Goal: Obtain resource: Obtain resource

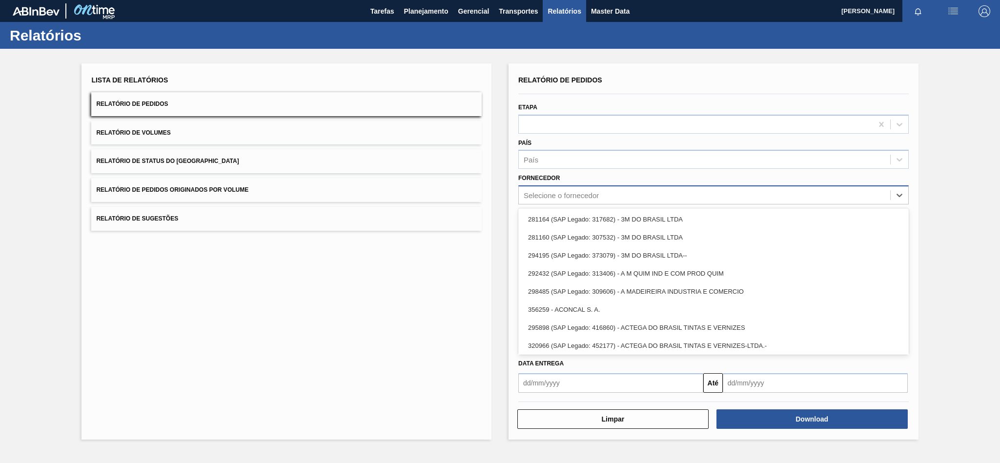
click at [546, 198] on div "Selecione o fornecedor" at bounding box center [561, 195] width 75 height 8
paste input "279493"
type input "279493"
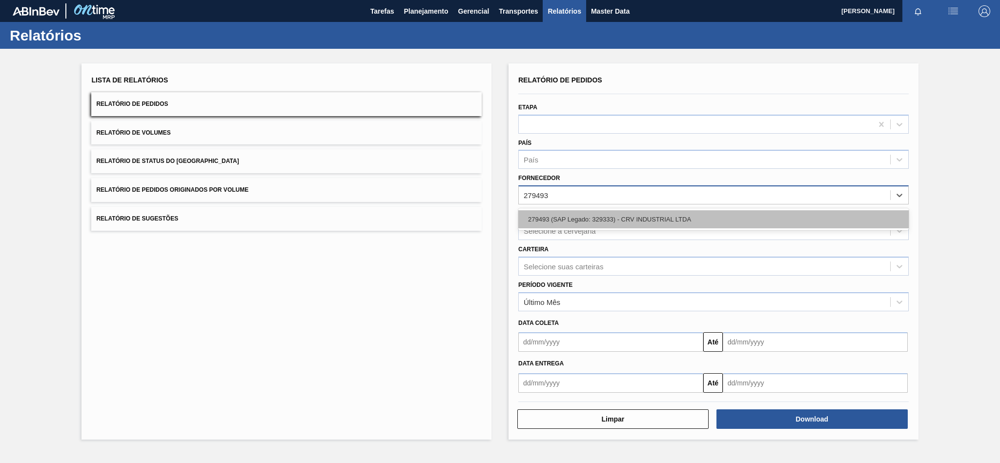
click at [549, 214] on div "279493 (SAP Legado: 329333) - CRV INDUSTRIAL LTDA" at bounding box center [713, 219] width 390 height 18
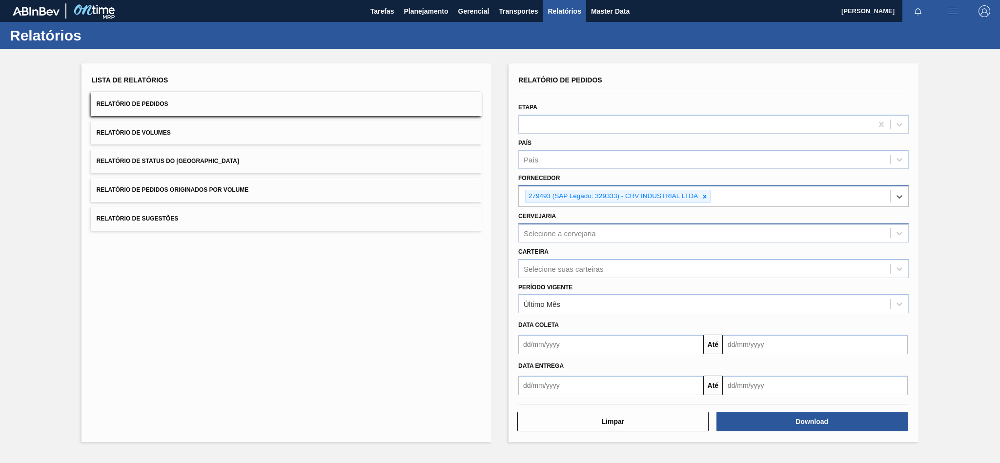
click at [571, 236] on div "Selecione a cervejaria" at bounding box center [560, 233] width 72 height 8
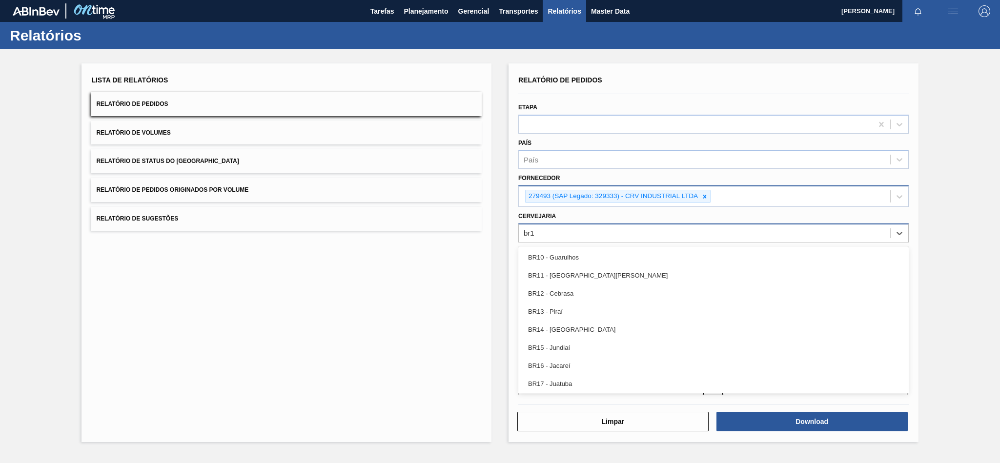
type input "br14"
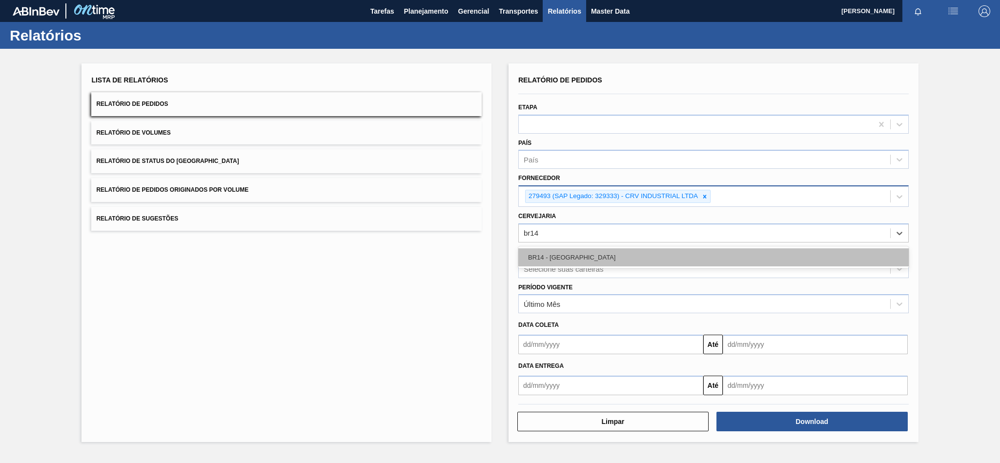
click at [584, 258] on div "BR14 - [GEOGRAPHIC_DATA]" at bounding box center [713, 257] width 390 height 18
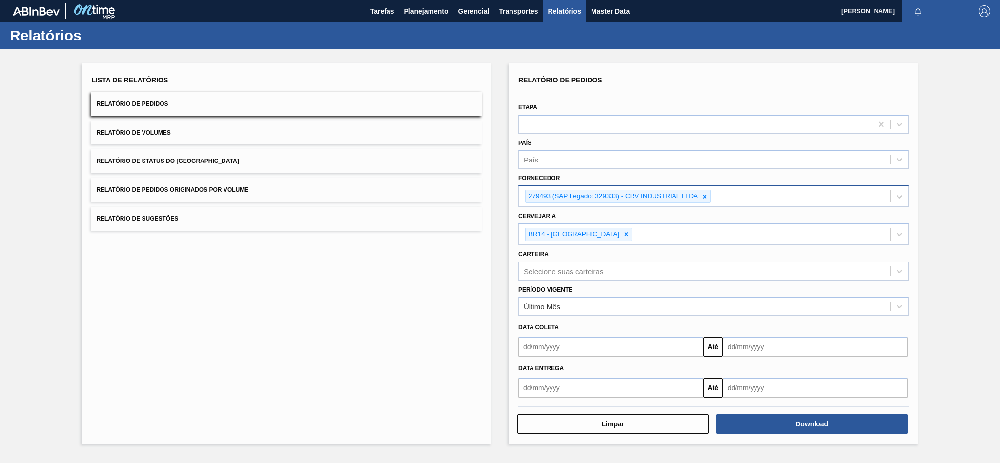
click at [747, 410] on div at bounding box center [713, 407] width 398 height 8
click at [750, 418] on button "Download" at bounding box center [811, 424] width 191 height 20
click at [623, 232] on icon at bounding box center [626, 234] width 7 height 7
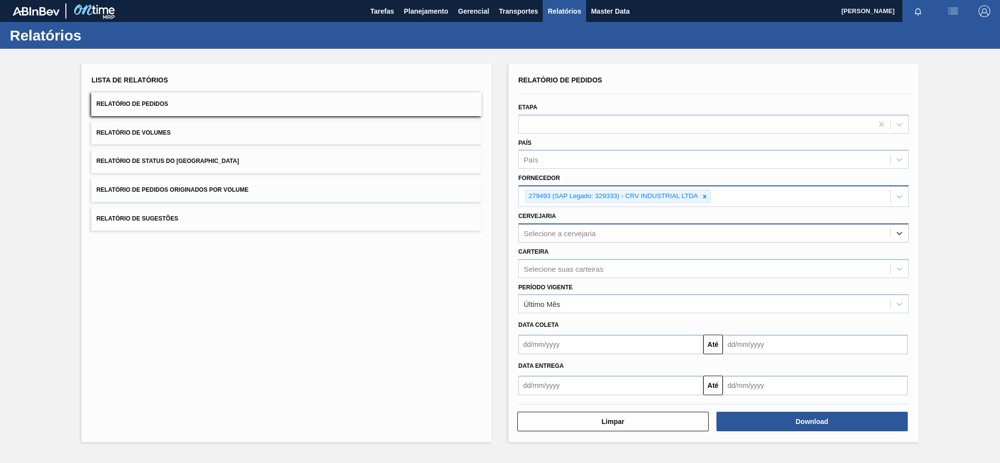
click at [707, 198] on icon at bounding box center [704, 196] width 7 height 7
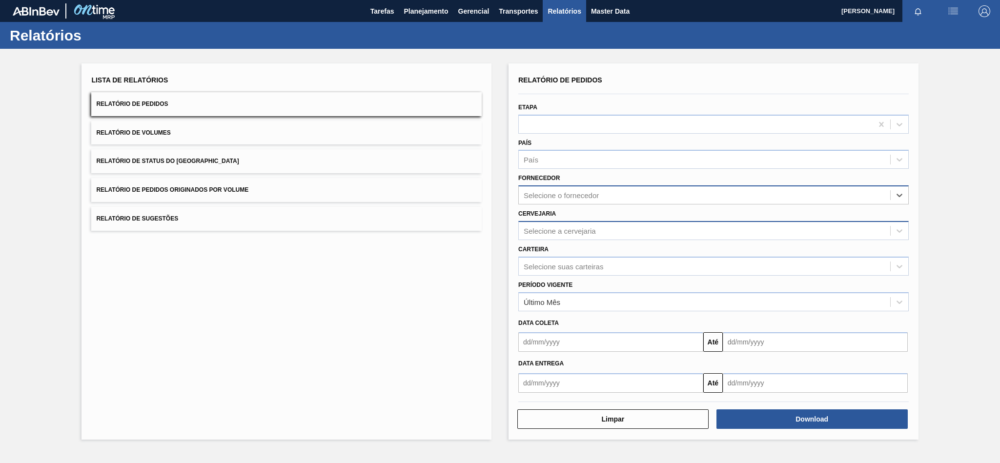
paste input "280304"
type input "280304"
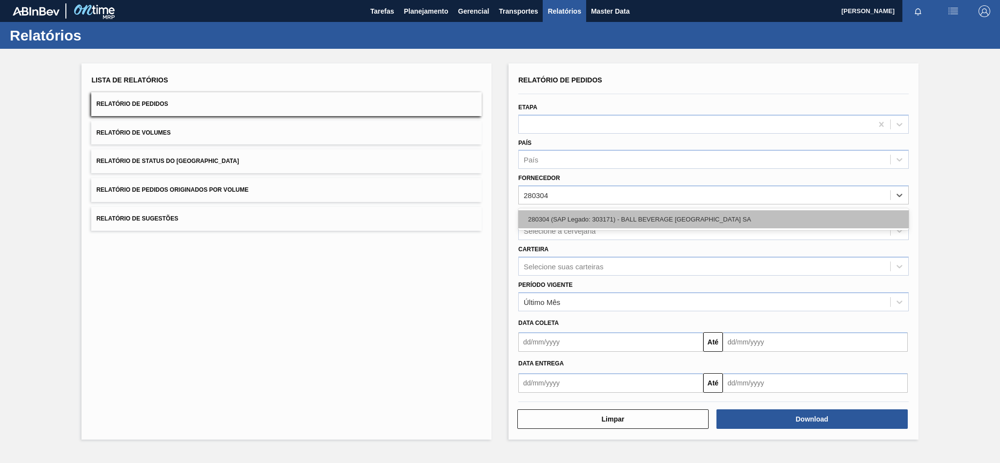
click at [568, 214] on div "280304 (SAP Legado: 303171) - BALL BEVERAGE [GEOGRAPHIC_DATA] SA" at bounding box center [713, 219] width 390 height 18
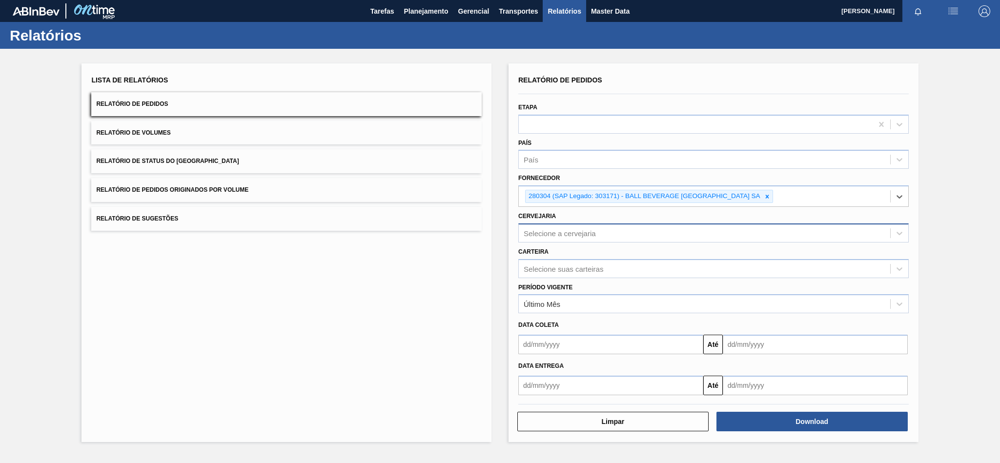
click at [559, 232] on div "Selecione a cervejaria" at bounding box center [560, 233] width 72 height 8
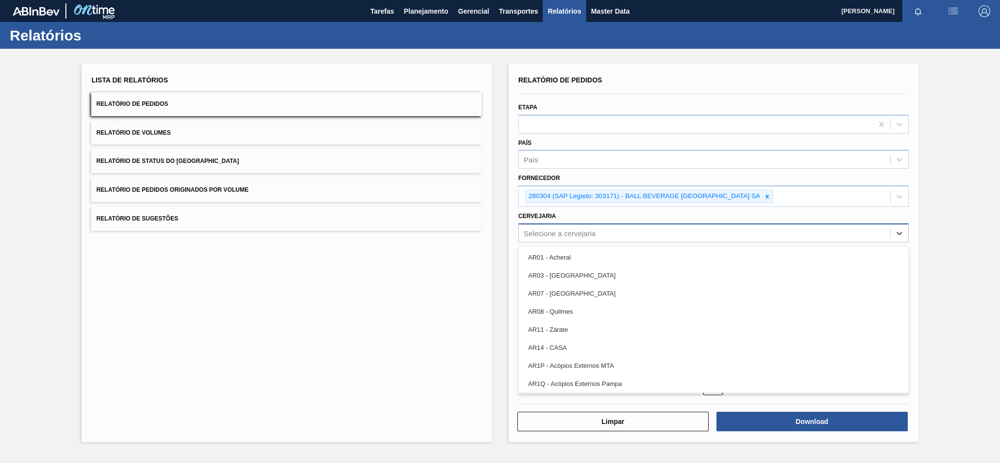
paste input "BR10"
type input "BR10"
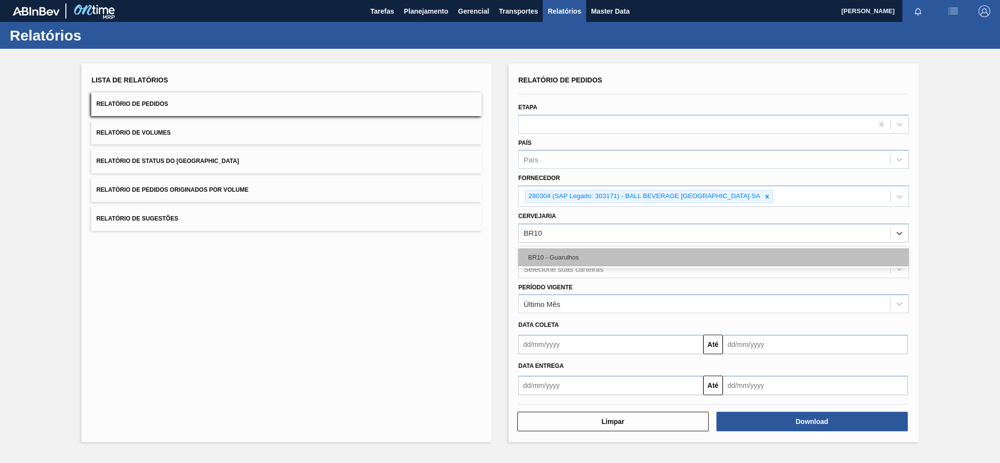
click at [538, 256] on div "BR10 - Guarulhos" at bounding box center [713, 257] width 390 height 18
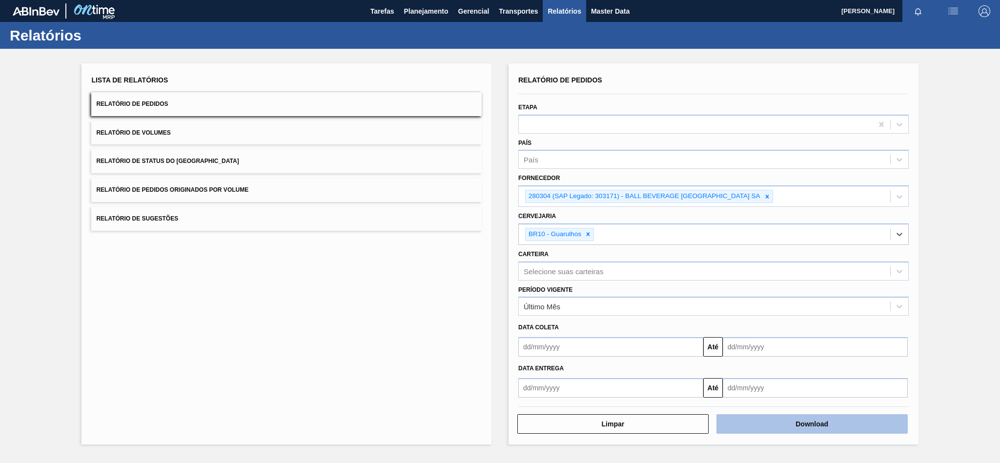
click at [796, 421] on button "Download" at bounding box center [811, 424] width 191 height 20
click at [768, 195] on icon at bounding box center [766, 196] width 3 height 3
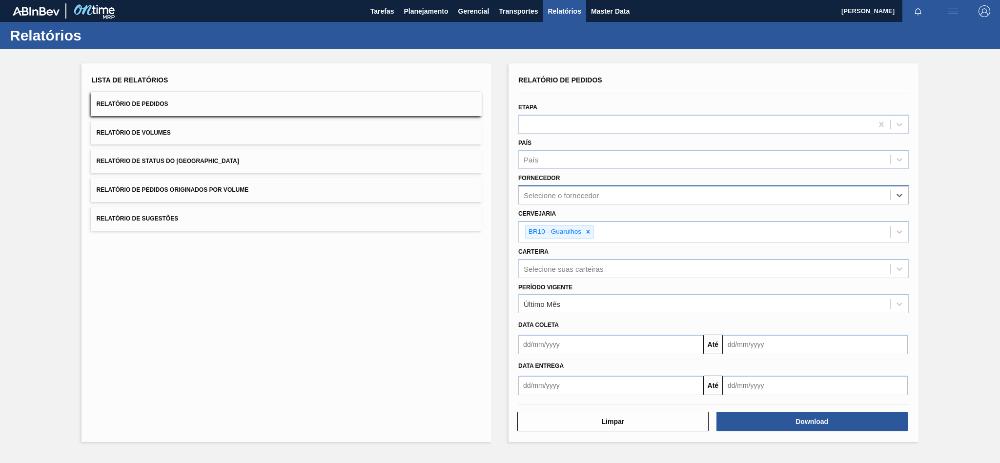
paste input "280304"
type input "280304"
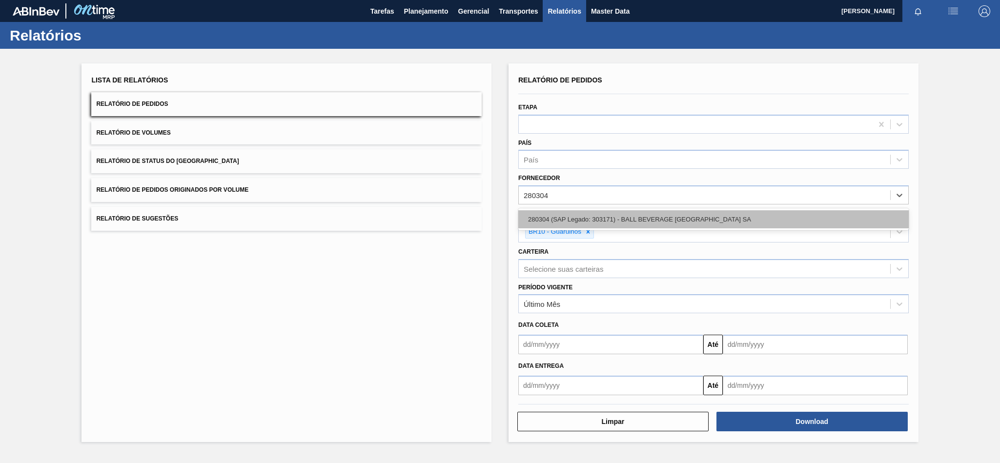
click at [623, 215] on div "280304 (SAP Legado: 303171) - BALL BEVERAGE [GEOGRAPHIC_DATA] SA" at bounding box center [713, 219] width 390 height 18
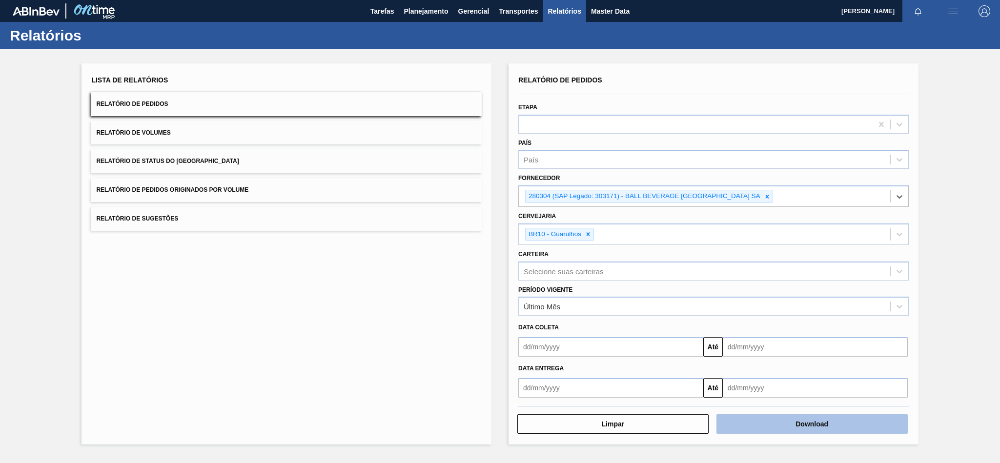
click at [776, 425] on button "Download" at bounding box center [811, 424] width 191 height 20
click at [770, 195] on icon at bounding box center [767, 196] width 7 height 7
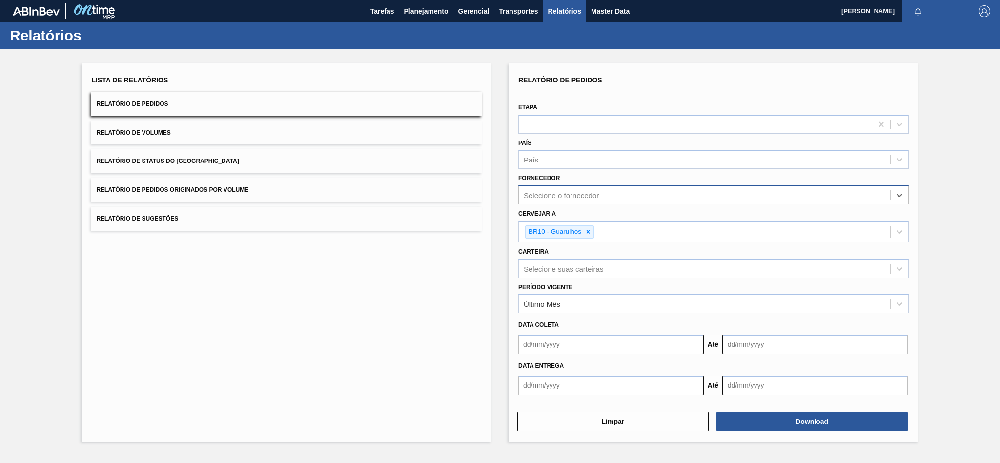
paste input "293602"
type input "293602"
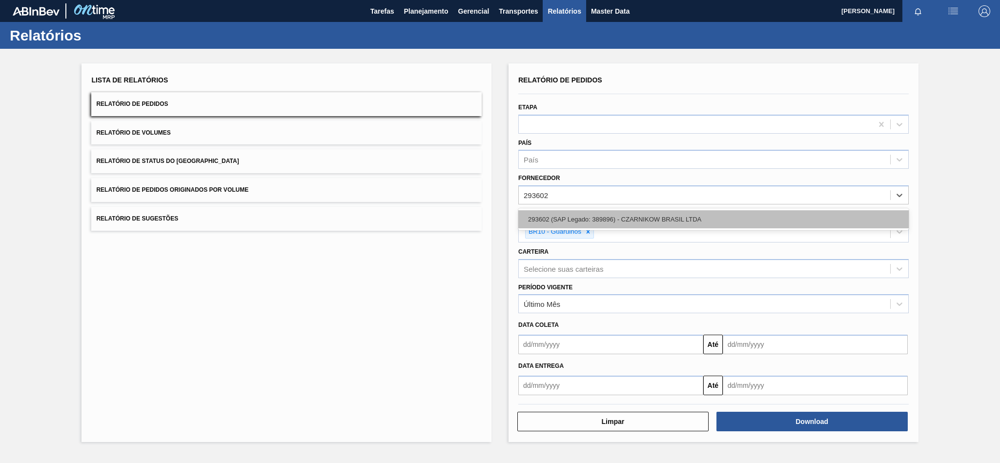
click at [609, 222] on div "293602 (SAP Legado: 389896) - CZARNIKOW BRASIL LTDA" at bounding box center [713, 219] width 390 height 18
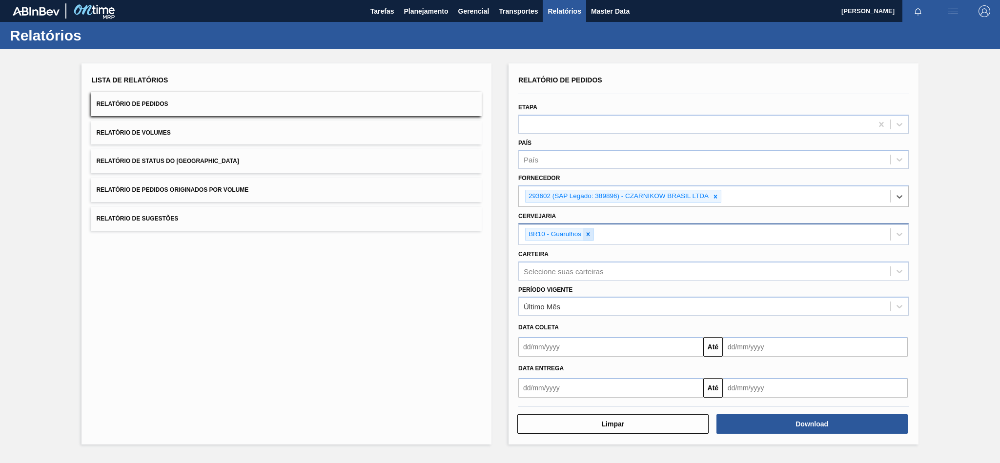
click at [592, 236] on div at bounding box center [588, 234] width 11 height 12
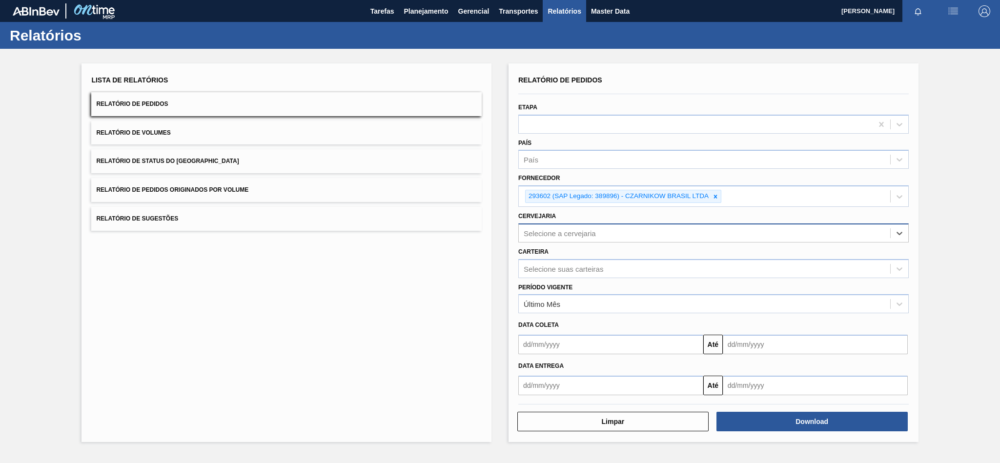
paste input "BR04"
type input "BR04"
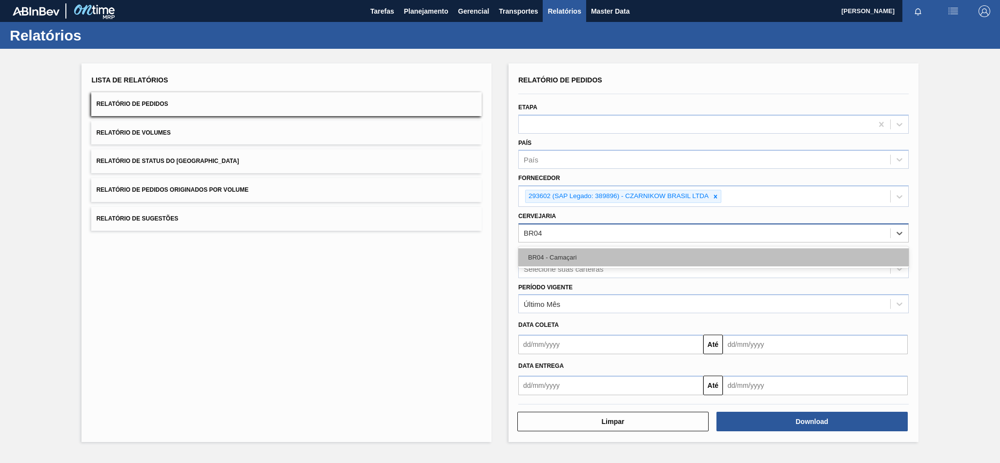
click at [566, 252] on div "BR04 - Camaçari" at bounding box center [713, 257] width 390 height 18
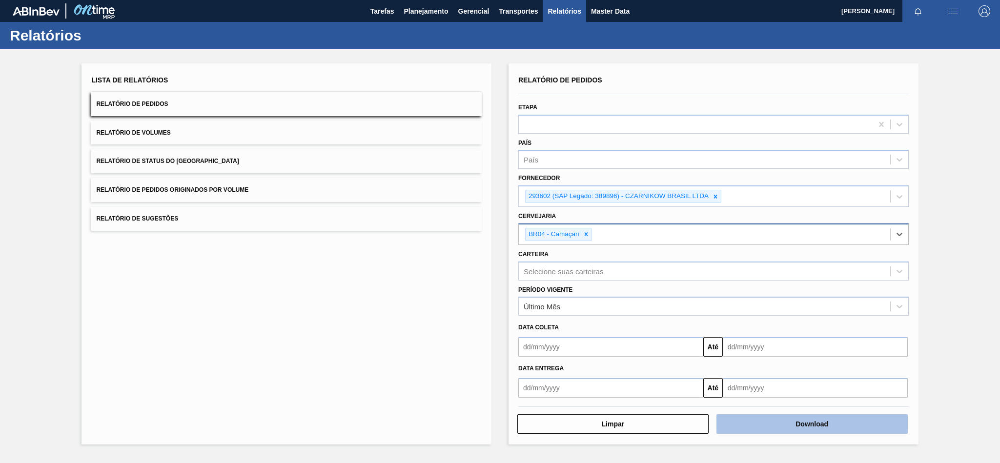
click at [752, 421] on button "Download" at bounding box center [811, 424] width 191 height 20
click at [717, 196] on icon at bounding box center [715, 196] width 7 height 7
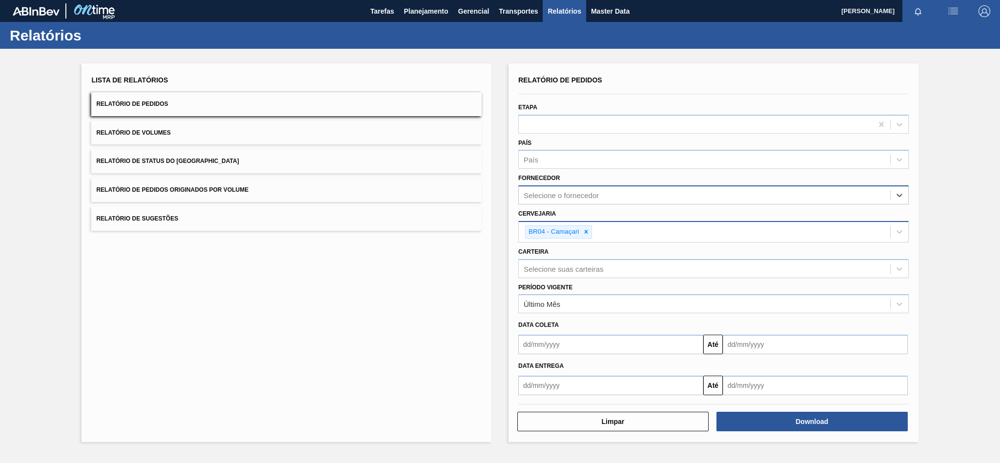
paste input "294528"
type input "294528"
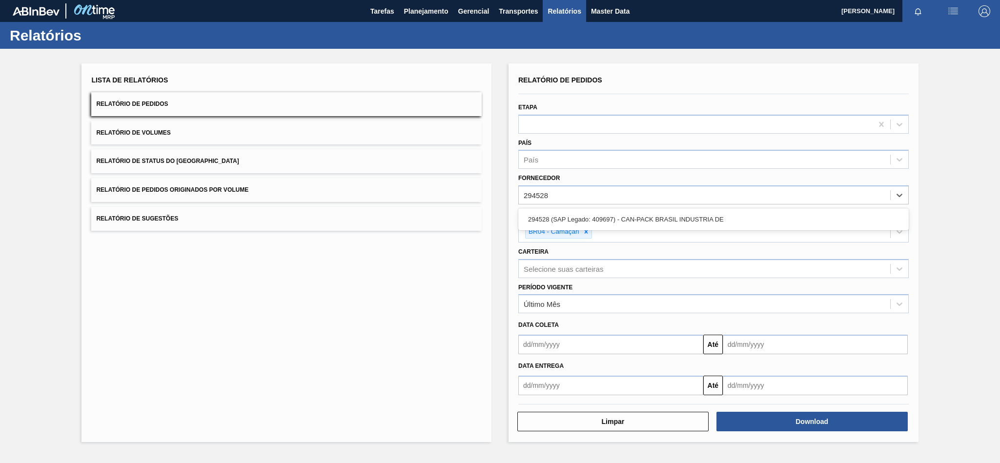
click at [595, 217] on div "294528 (SAP Legado: 409697) - CAN-PACK BRASIL INDUSTRIA DE" at bounding box center [713, 219] width 390 height 18
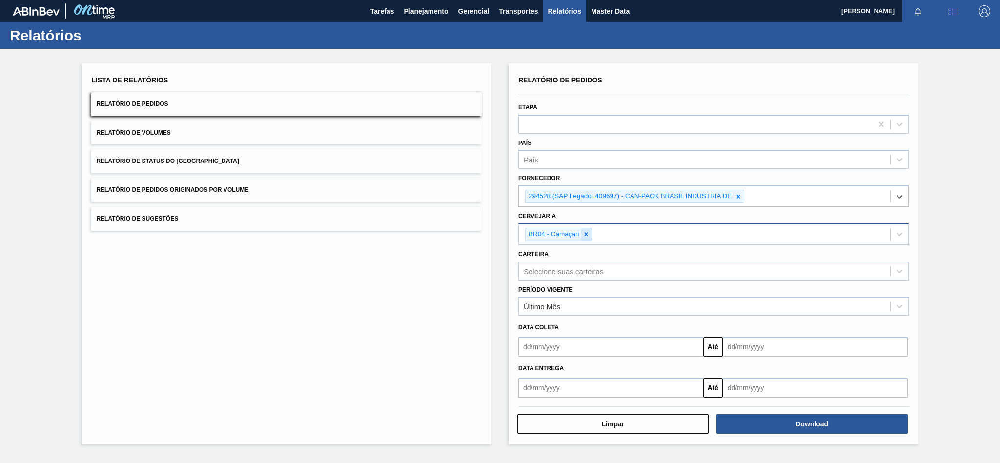
click at [587, 236] on icon at bounding box center [586, 234] width 7 height 7
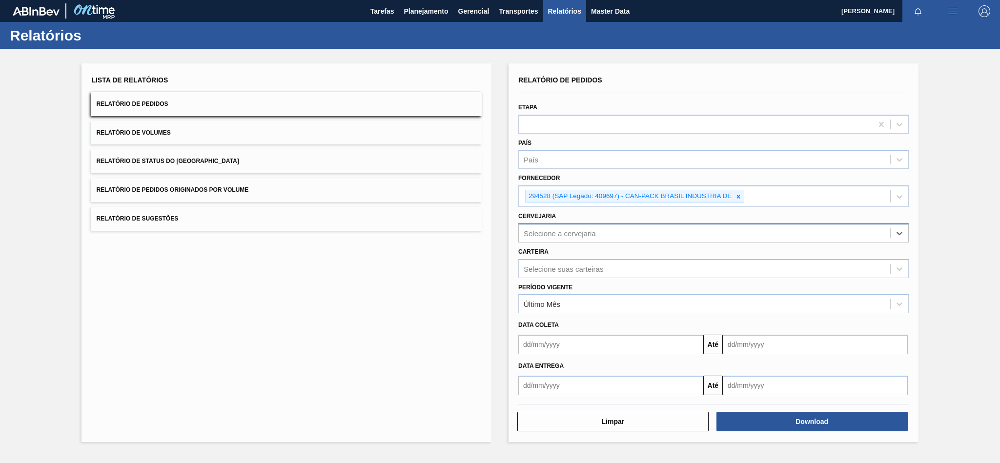
paste input "BR11"
type input "BR11"
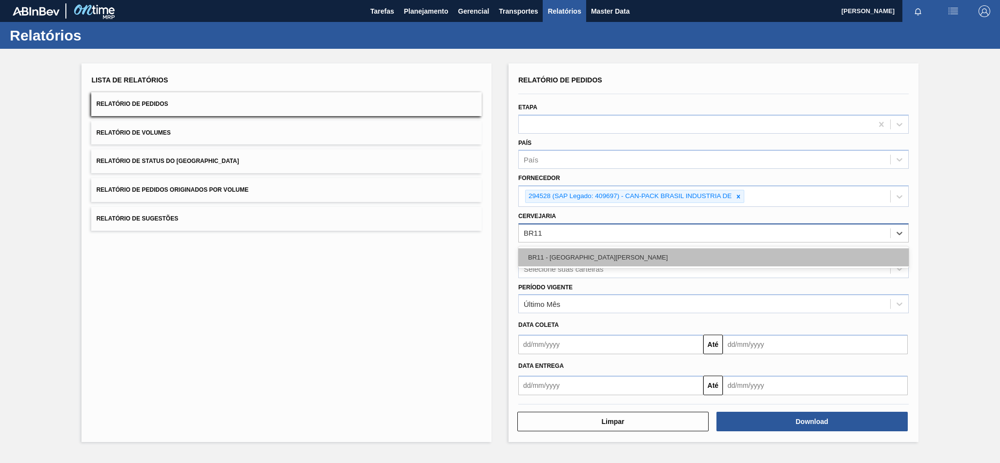
click at [576, 254] on div "BR11 - [GEOGRAPHIC_DATA][PERSON_NAME]" at bounding box center [713, 257] width 390 height 18
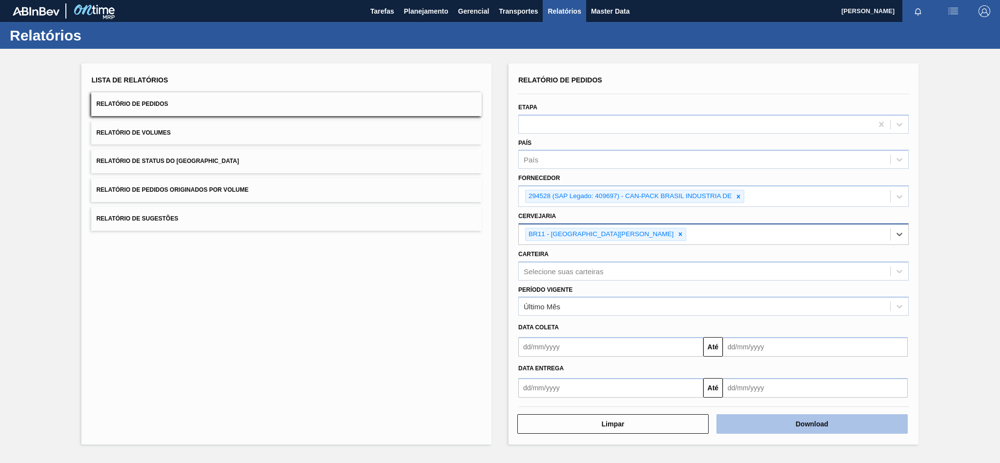
click at [785, 419] on button "Download" at bounding box center [811, 424] width 191 height 20
click at [738, 196] on icon at bounding box center [738, 196] width 7 height 7
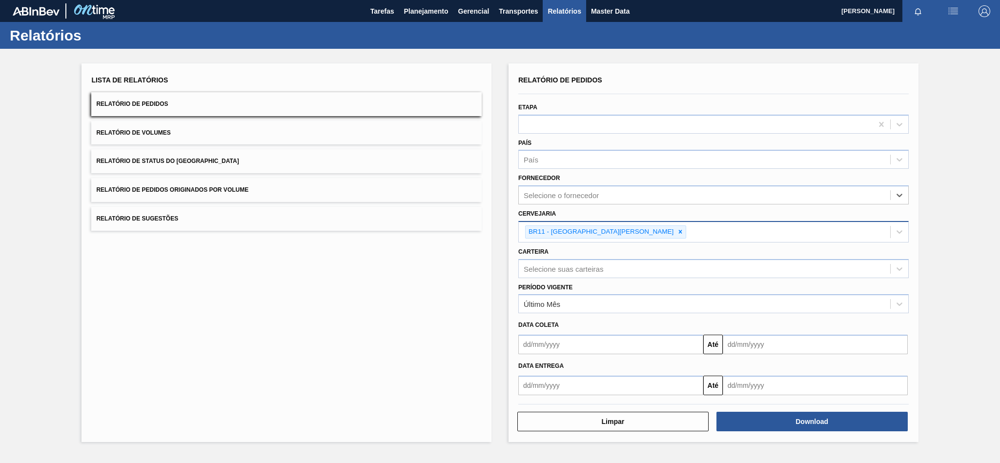
paste input "294528"
type input "294528"
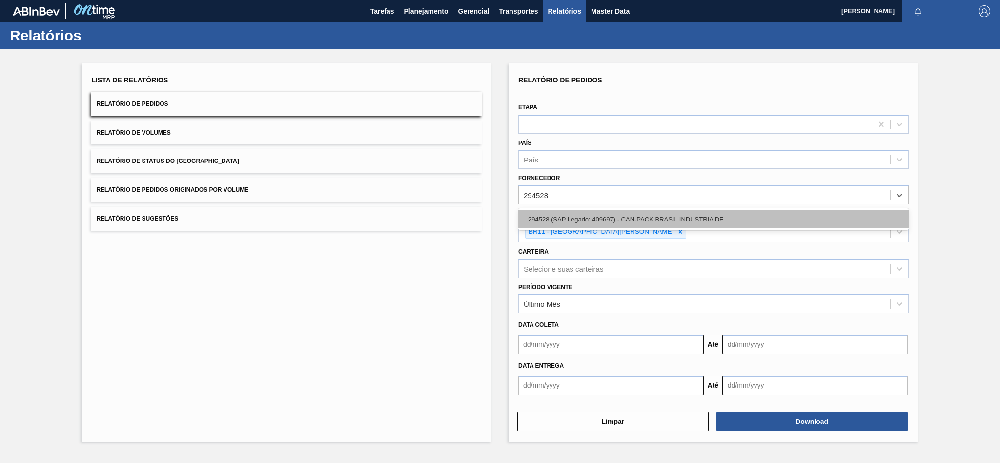
click at [659, 220] on div "294528 (SAP Legado: 409697) - CAN-PACK BRASIL INDUSTRIA DE" at bounding box center [713, 219] width 390 height 18
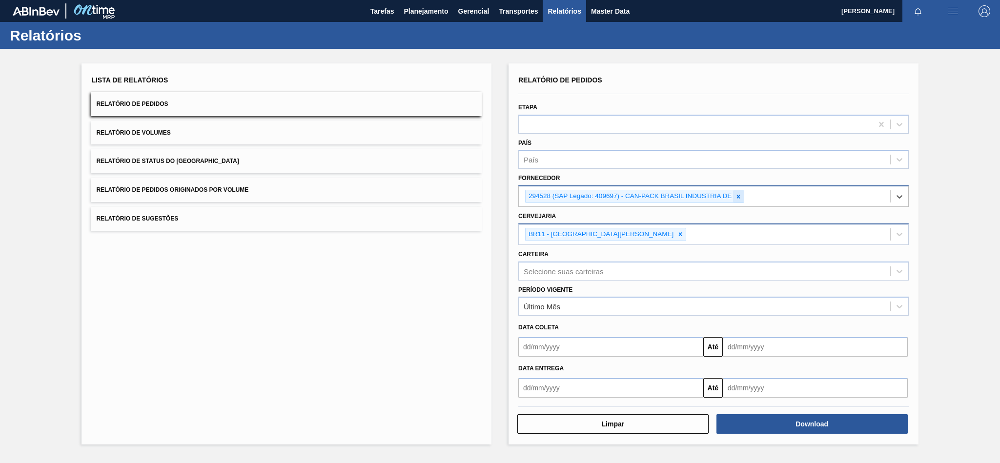
click at [739, 195] on icon at bounding box center [738, 196] width 3 height 3
paste input "320622"
type input "320622"
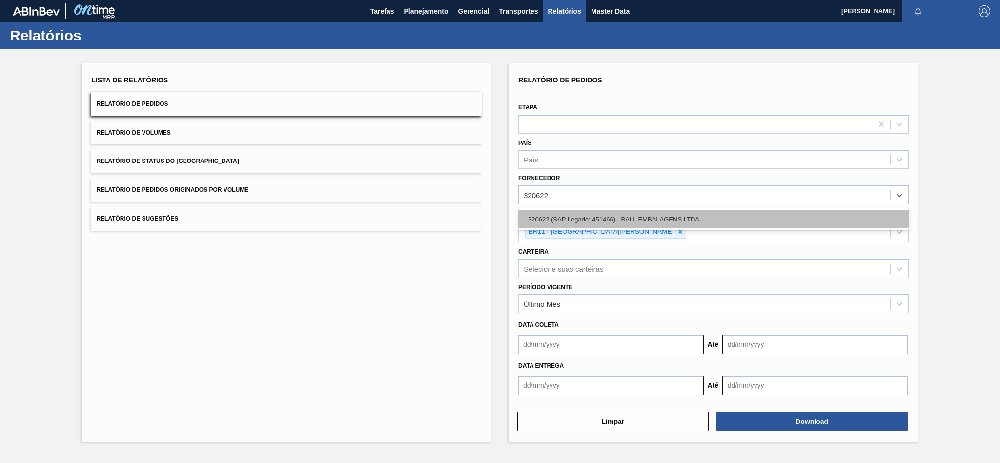
click at [574, 219] on div "320622 (SAP Legado: 451466) - BALL EMBALAGENS LTDA--" at bounding box center [713, 219] width 390 height 18
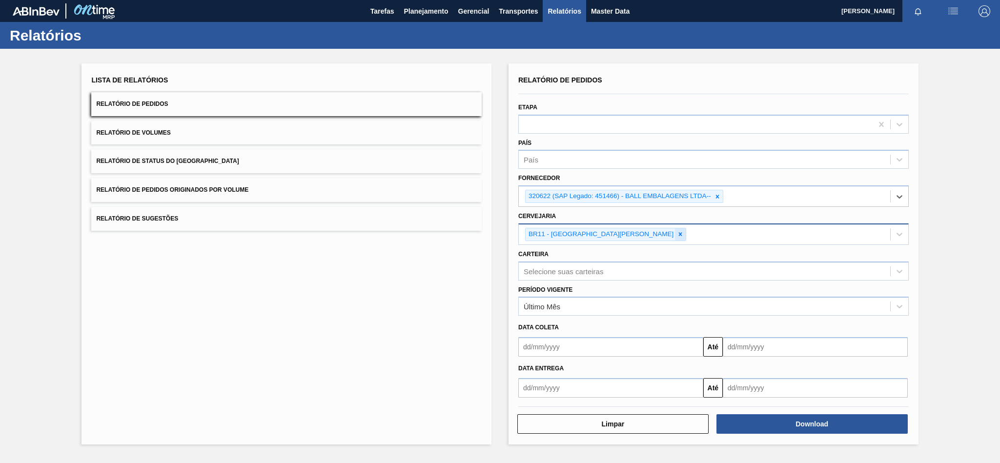
click at [677, 233] on icon at bounding box center [680, 234] width 7 height 7
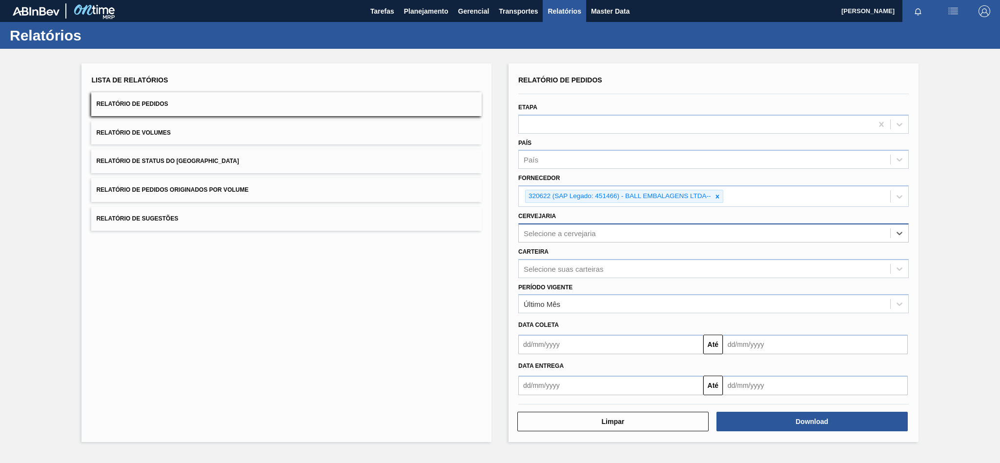
click at [583, 236] on div "Selecione a cervejaria" at bounding box center [560, 233] width 72 height 8
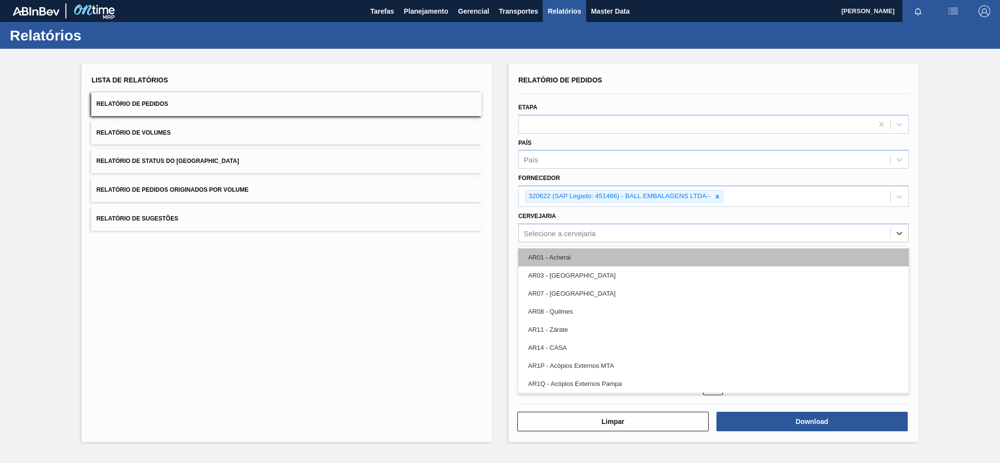
paste input "BR02"
type input "BR02"
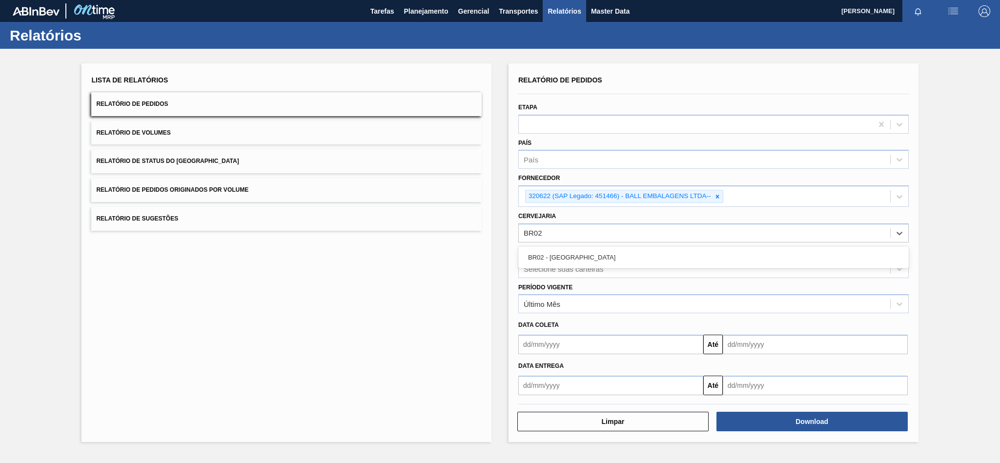
click at [564, 259] on div "BR02 - [GEOGRAPHIC_DATA]" at bounding box center [713, 257] width 390 height 18
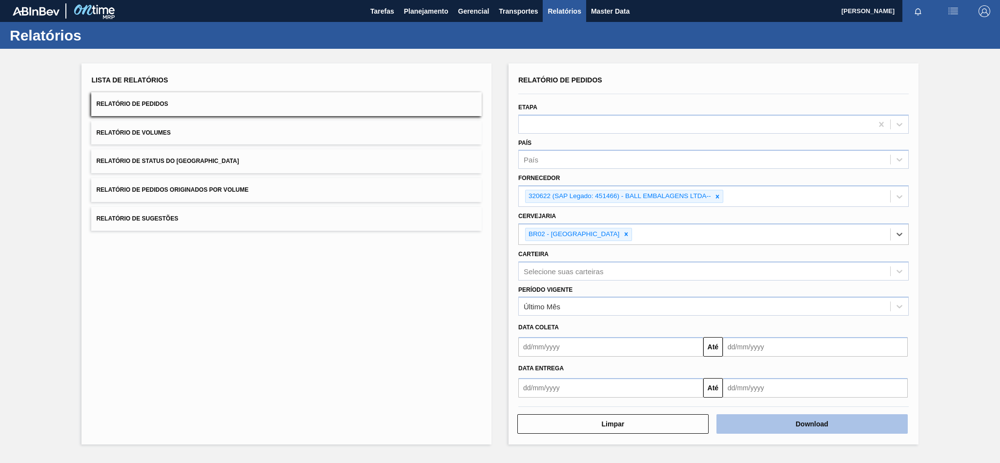
click at [788, 428] on button "Download" at bounding box center [811, 424] width 191 height 20
click at [719, 198] on icon at bounding box center [717, 196] width 3 height 3
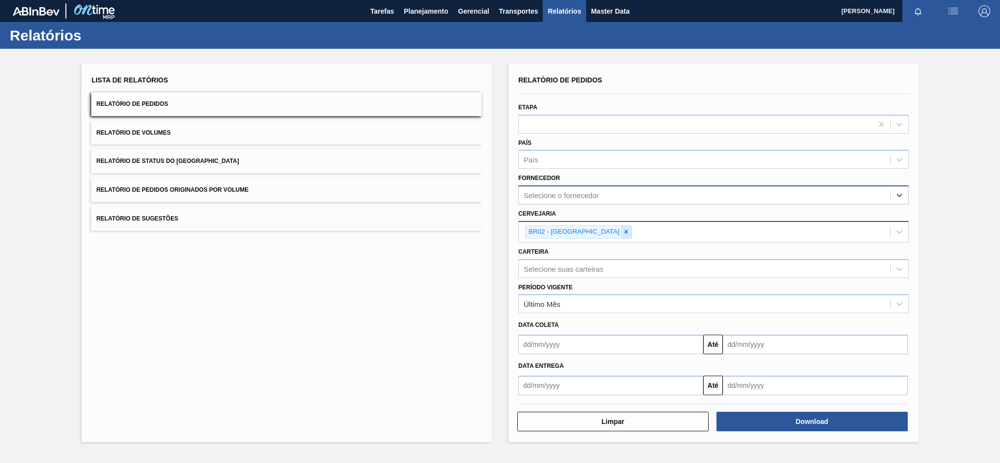
click at [621, 236] on div at bounding box center [626, 232] width 11 height 12
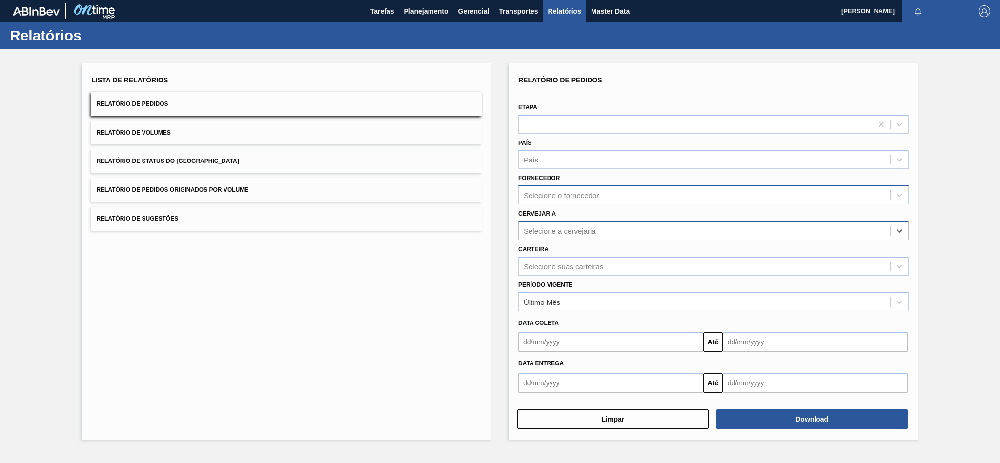
click at [575, 198] on div "Selecione o fornecedor" at bounding box center [561, 195] width 75 height 8
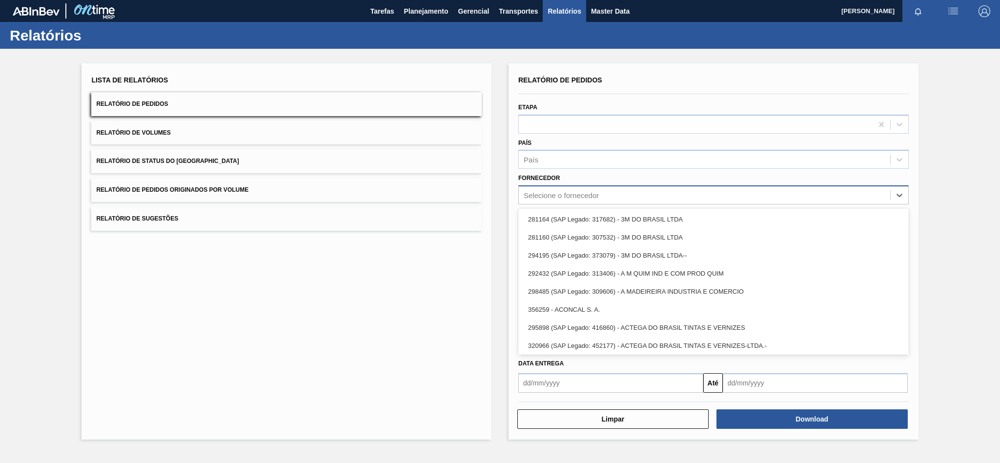
paste input "307331"
type input "307331"
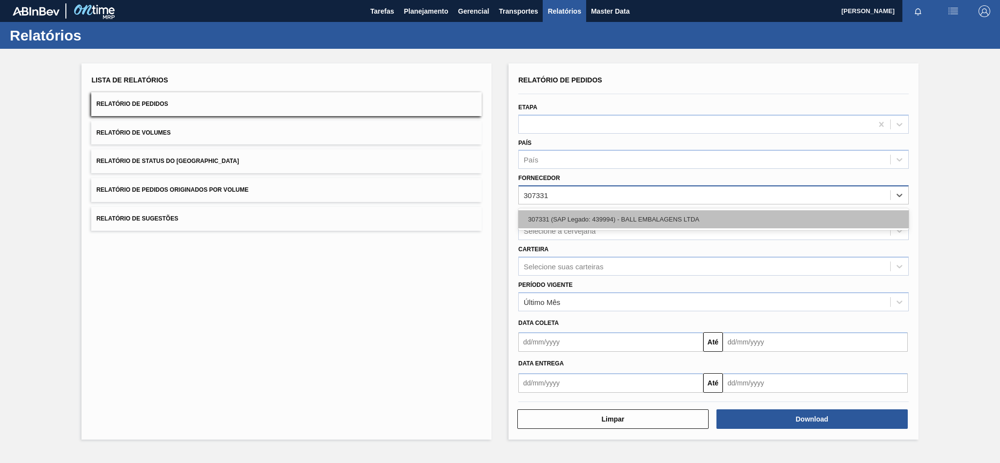
click at [580, 216] on div "307331 (SAP Legado: 439994) - BALL EMBALAGENS LTDA" at bounding box center [713, 219] width 390 height 18
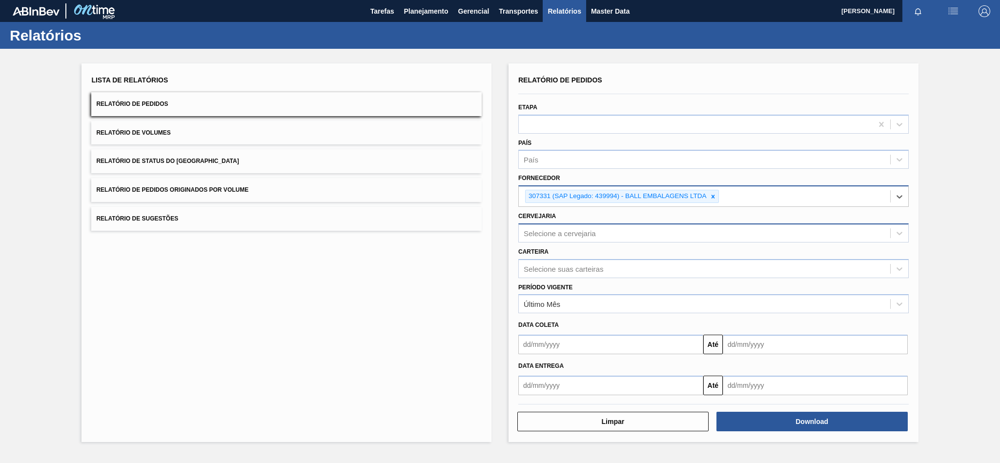
click at [555, 235] on div "Selecione a cervejaria" at bounding box center [560, 233] width 72 height 8
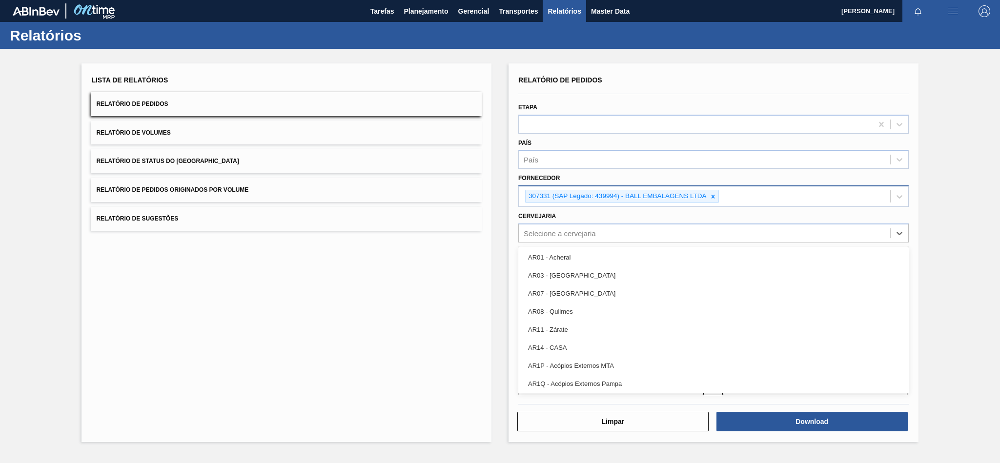
paste input "BR12"
type input "BR12"
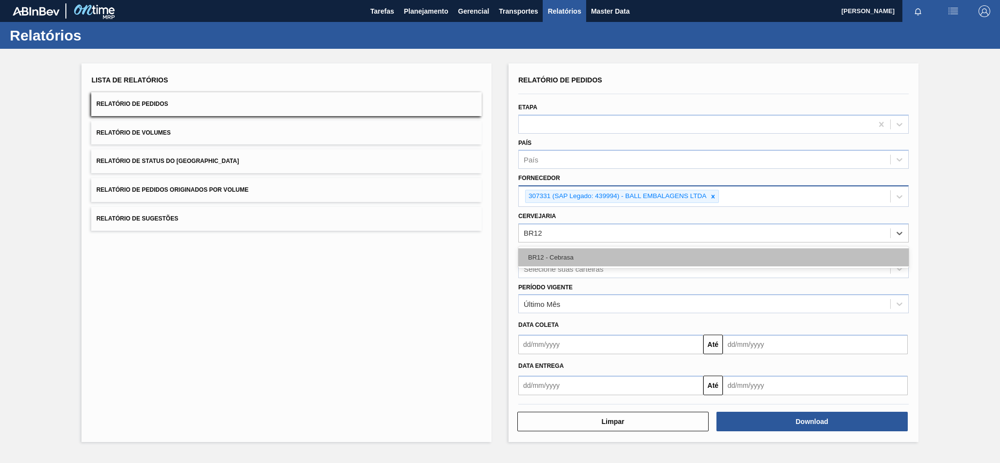
click at [552, 252] on div "BR12 - Cebrasa" at bounding box center [713, 257] width 390 height 18
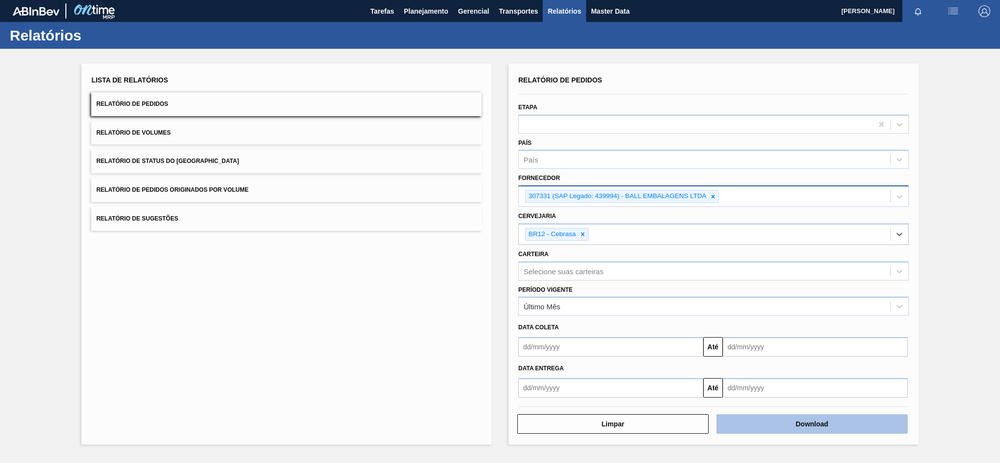
click at [763, 422] on button "Download" at bounding box center [811, 424] width 191 height 20
click at [793, 421] on button "Download" at bounding box center [811, 424] width 191 height 20
click at [718, 197] on div at bounding box center [713, 196] width 11 height 12
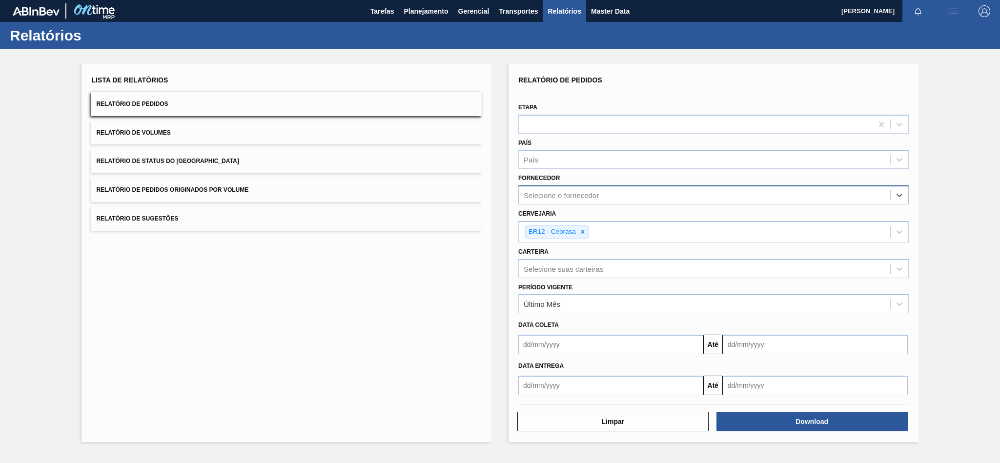
paste input "10281666"
type input "10281666"
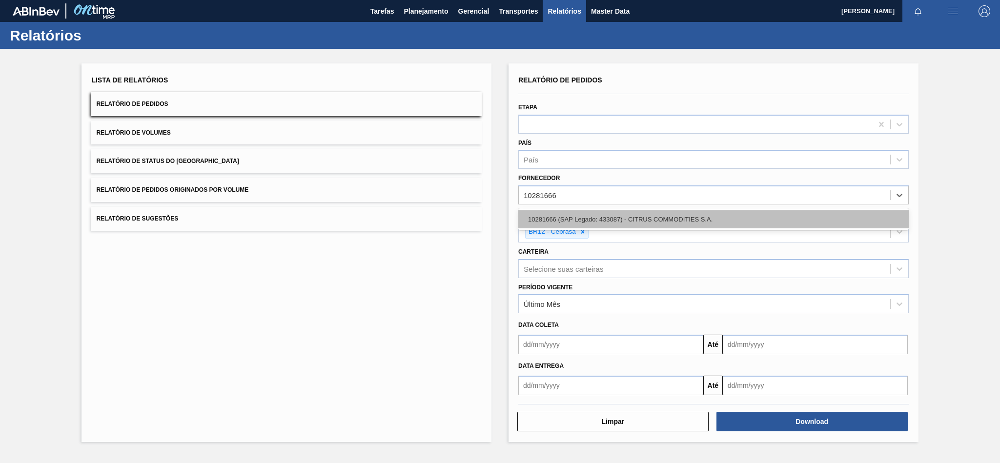
click at [614, 214] on div "10281666 (SAP Legado: 433087) - CITRUS COMMODITIES S.A." at bounding box center [713, 219] width 390 height 18
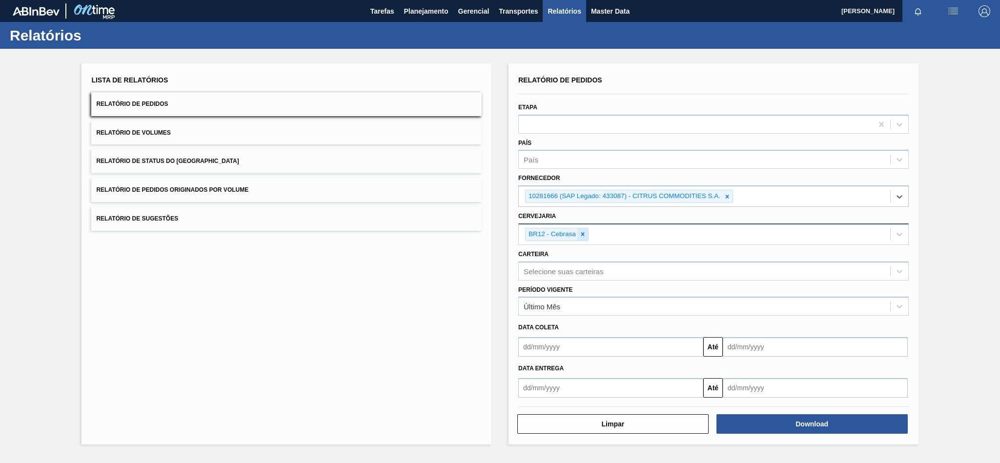
click at [583, 237] on icon at bounding box center [582, 234] width 7 height 7
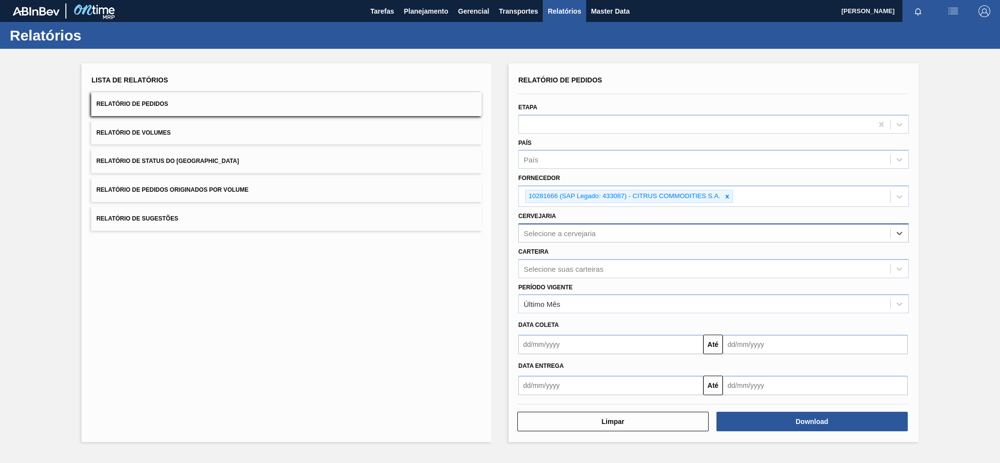
paste input "BR19"
type input "BR19"
click at [573, 251] on div "BR19 - [GEOGRAPHIC_DATA]" at bounding box center [713, 257] width 390 height 18
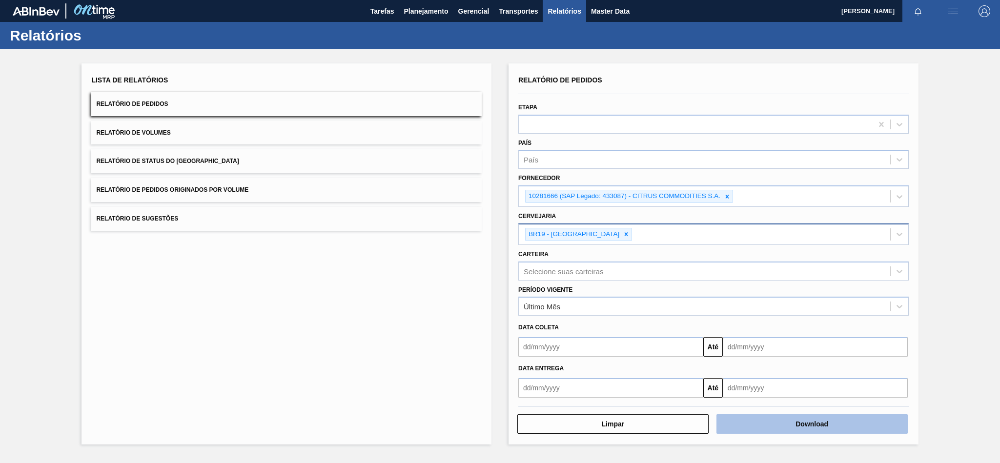
click at [803, 419] on button "Download" at bounding box center [811, 424] width 191 height 20
